Goal: Check status: Check status

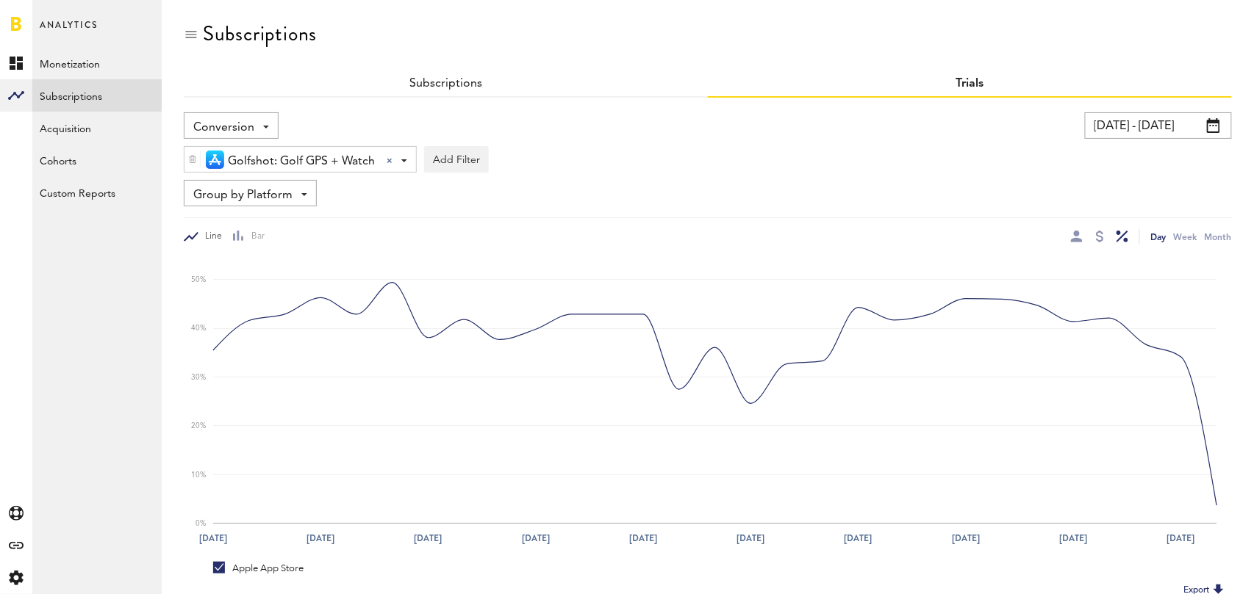
click at [1184, 127] on input "[DATE] - [DATE]" at bounding box center [1158, 125] width 147 height 26
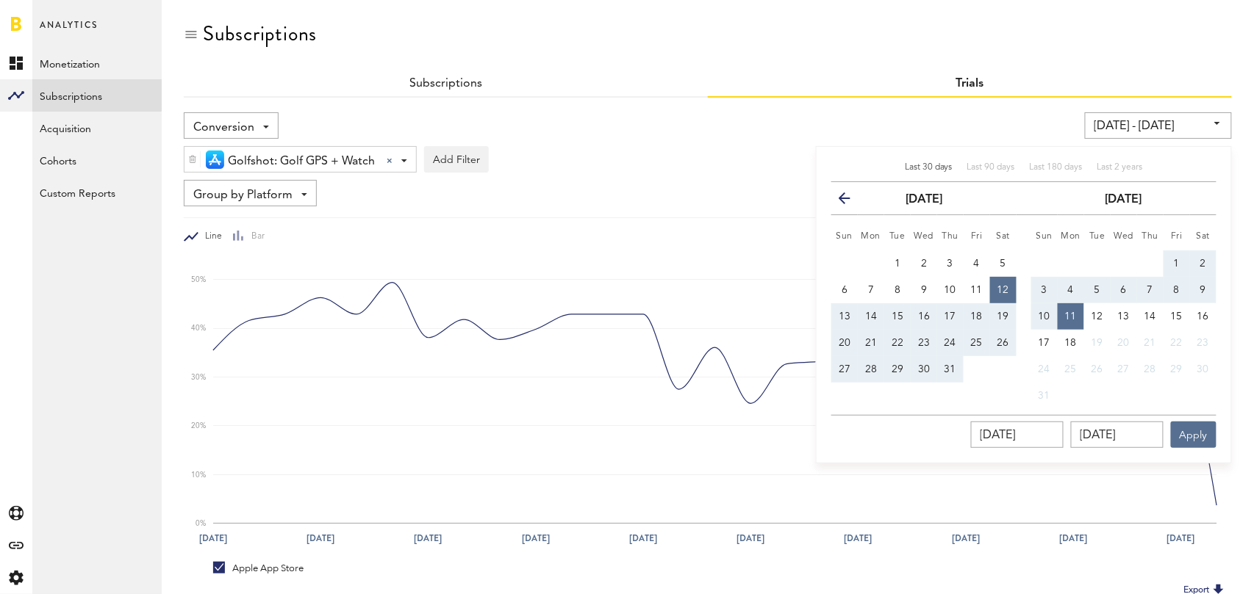
click at [922, 165] on span "Last 30 days" at bounding box center [929, 167] width 48 height 9
type input "07/19/25 - 08/18/25"
type input "07/19/2025"
type input "08/18/2025"
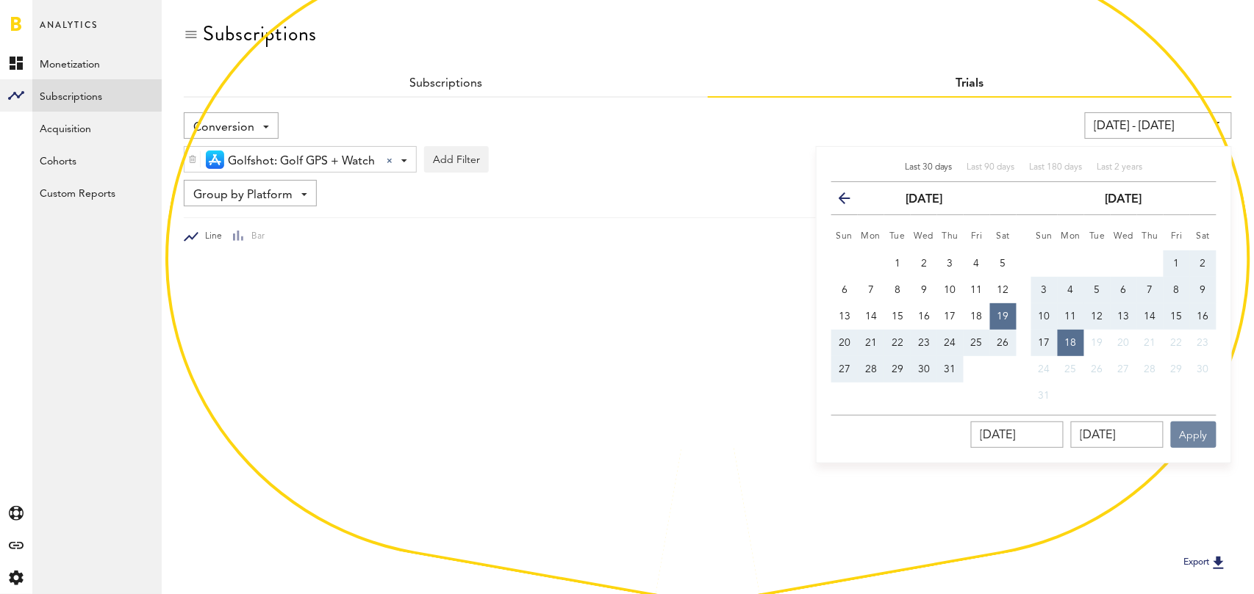
click at [1193, 433] on button "Apply" at bounding box center [1194, 435] width 46 height 26
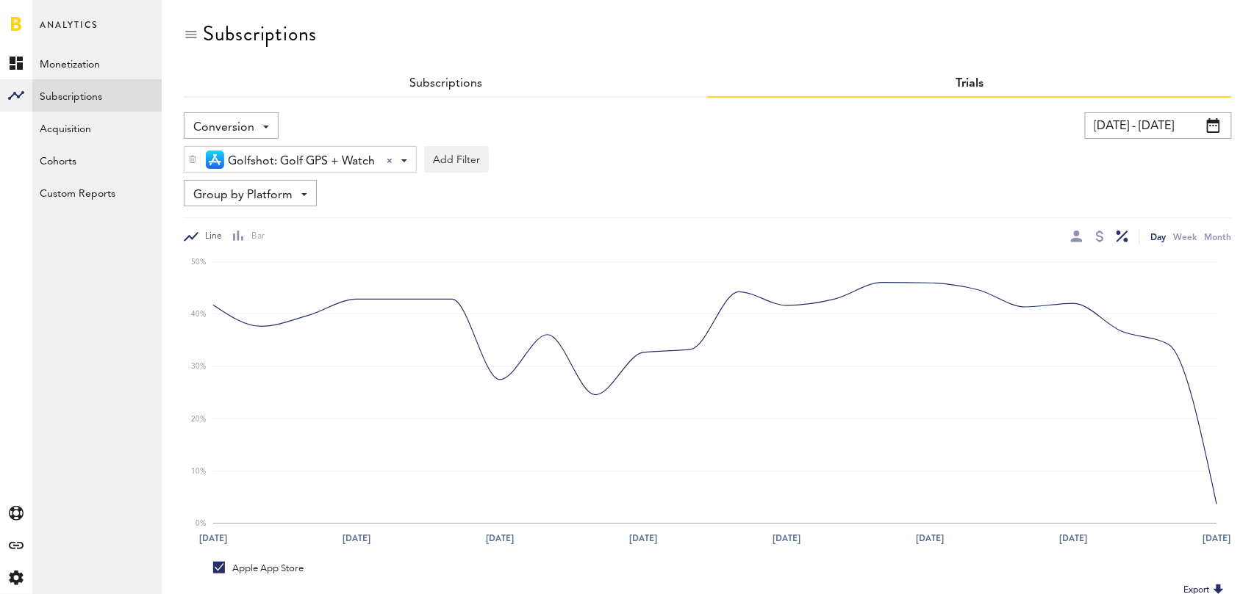
click at [734, 215] on div "Conversion New Active Cancelled Conversion 07/19/25 - 08/18/25 Last 30 days Las…" at bounding box center [708, 178] width 1048 height 132
